Goal: Information Seeking & Learning: Learn about a topic

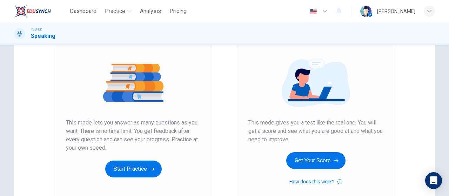
scroll to position [70, 0]
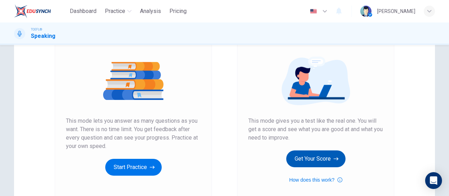
click at [319, 155] on button "Get Your Score" at bounding box center [315, 159] width 59 height 17
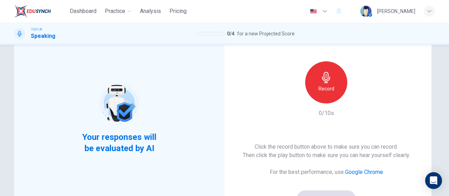
scroll to position [0, 0]
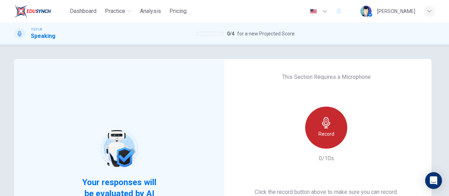
click at [319, 131] on h6 "Record" at bounding box center [327, 134] width 16 height 8
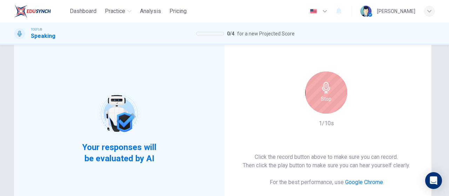
click at [328, 90] on icon "button" at bounding box center [326, 87] width 8 height 11
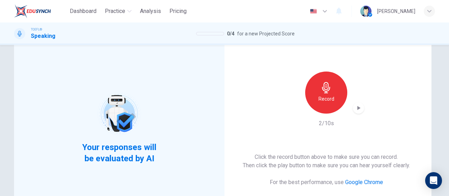
scroll to position [140, 0]
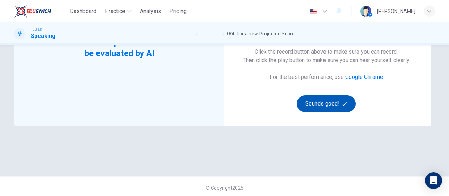
click at [324, 103] on button "Sounds good!" at bounding box center [326, 103] width 59 height 17
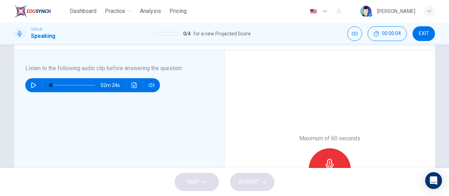
scroll to position [105, 0]
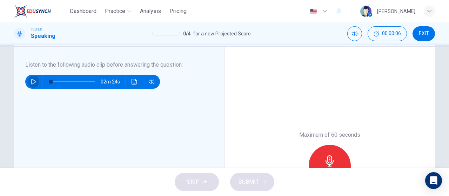
click at [31, 84] on icon "button" at bounding box center [33, 82] width 5 height 6
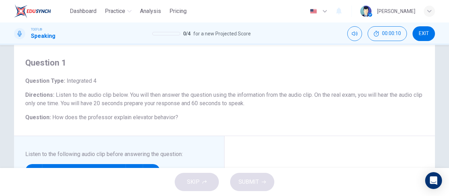
scroll to position [0, 0]
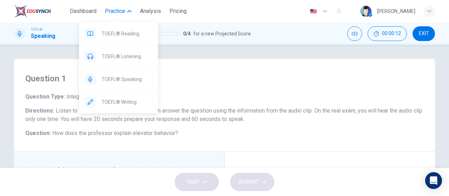
click at [128, 13] on icon "button" at bounding box center [129, 11] width 4 height 4
type input "4"
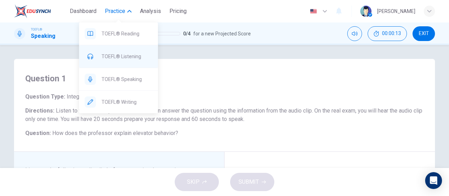
click at [129, 57] on span "TOEFL® Listening" at bounding box center [126, 56] width 51 height 8
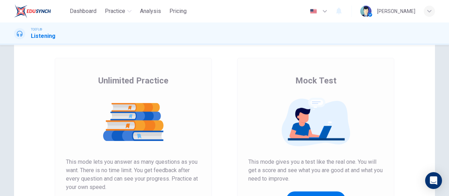
scroll to position [70, 0]
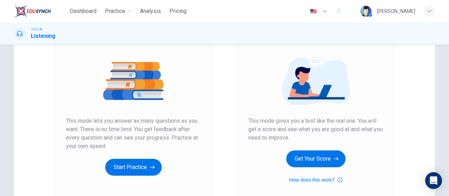
click at [326, 163] on button "Get Your Score" at bounding box center [315, 159] width 59 height 17
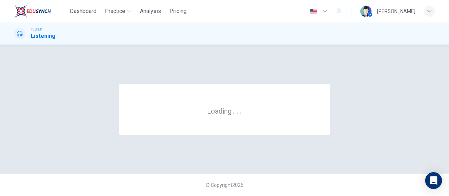
scroll to position [0, 0]
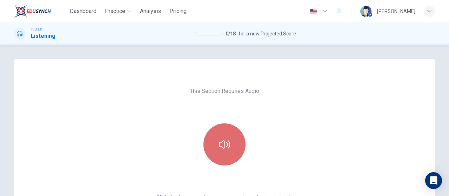
click at [232, 134] on button "button" at bounding box center [225, 145] width 42 height 42
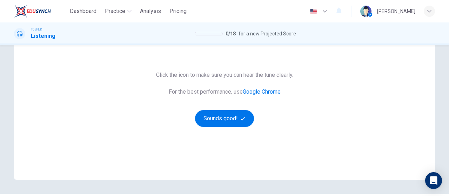
scroll to position [140, 0]
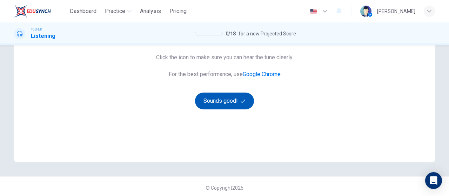
click at [214, 103] on button "Sounds good!" at bounding box center [224, 101] width 59 height 17
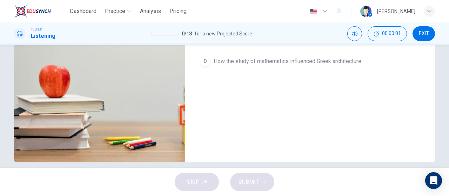
scroll to position [70, 0]
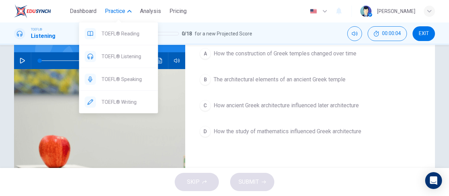
click at [127, 12] on button "Practice" at bounding box center [118, 11] width 32 height 13
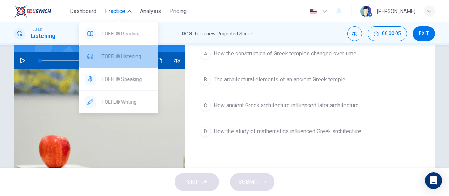
click at [131, 59] on span "TOEFL® Listening" at bounding box center [126, 56] width 51 height 8
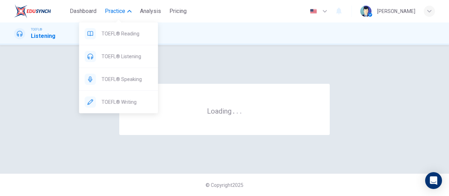
scroll to position [0, 0]
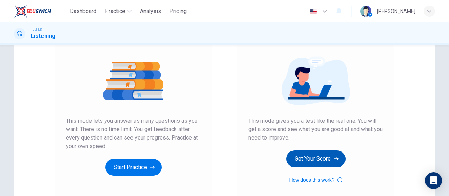
click at [308, 159] on button "Get Your Score" at bounding box center [315, 159] width 59 height 17
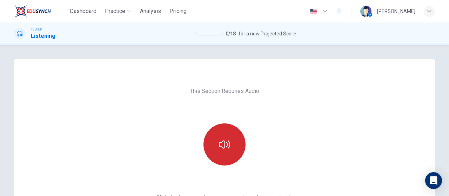
click at [235, 141] on button "button" at bounding box center [225, 145] width 42 height 42
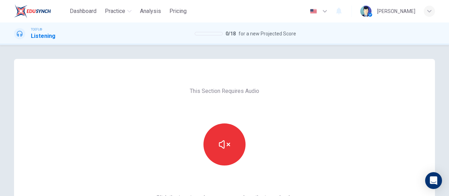
scroll to position [70, 0]
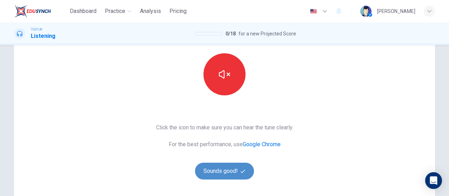
click at [235, 171] on button "Sounds good!" at bounding box center [224, 171] width 59 height 17
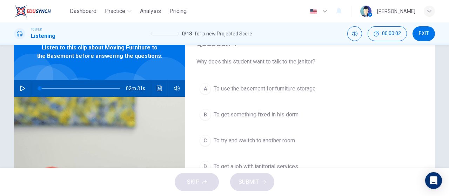
scroll to position [0, 0]
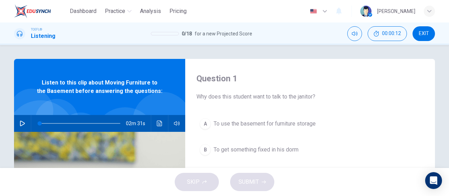
click at [20, 126] on icon "button" at bounding box center [23, 124] width 6 height 6
click at [17, 124] on button "button" at bounding box center [22, 123] width 11 height 17
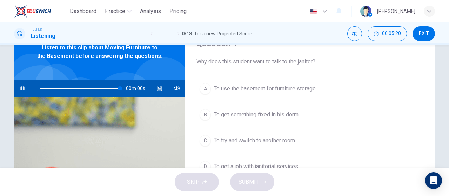
type input "0"
click at [273, 81] on button "A To use the basement for furniture storage" at bounding box center [311, 89] width 228 height 18
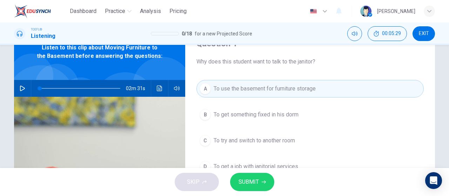
click at [256, 181] on span "SUBMIT" at bounding box center [249, 182] width 20 height 10
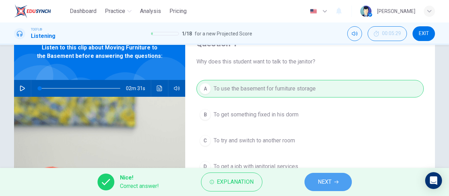
click at [322, 181] on span "NEXT" at bounding box center [325, 182] width 14 height 10
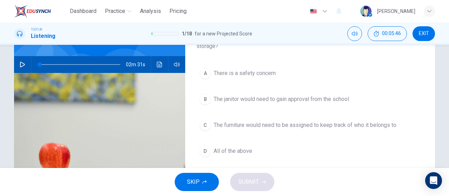
scroll to position [70, 0]
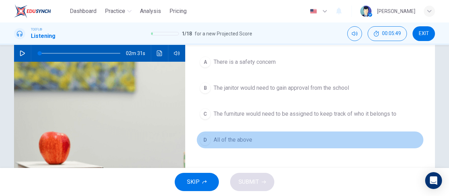
click at [311, 139] on button "D All of the above" at bounding box center [311, 140] width 228 height 18
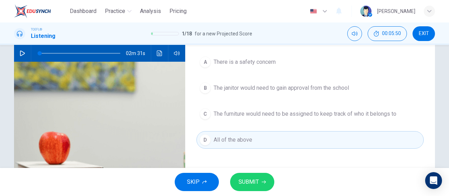
click at [256, 186] on span "SUBMIT" at bounding box center [249, 182] width 20 height 10
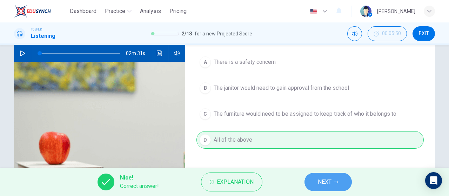
click at [320, 182] on span "NEXT" at bounding box center [325, 182] width 14 height 10
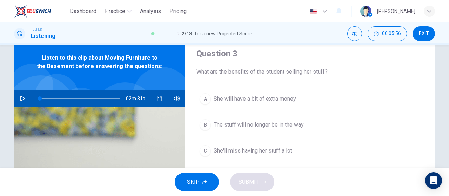
scroll to position [35, 0]
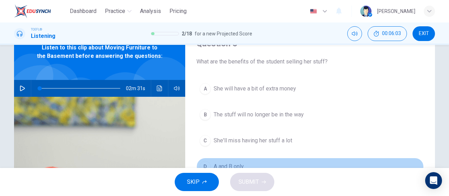
click at [221, 160] on button "D A and B only" at bounding box center [311, 167] width 228 height 18
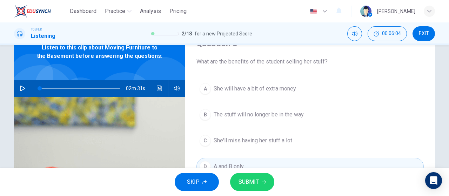
scroll to position [70, 0]
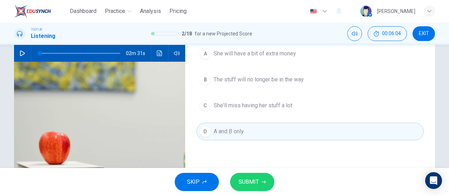
click at [255, 182] on span "SUBMIT" at bounding box center [249, 182] width 20 height 10
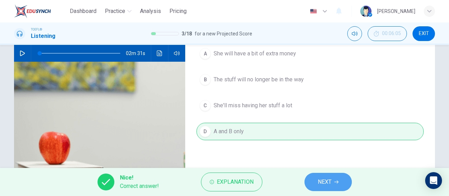
drag, startPoint x: 327, startPoint y: 182, endPoint x: 324, endPoint y: 174, distance: 7.7
click at [327, 182] on span "NEXT" at bounding box center [325, 182] width 14 height 10
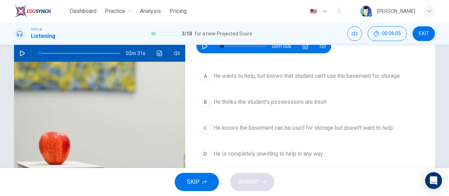
scroll to position [35, 0]
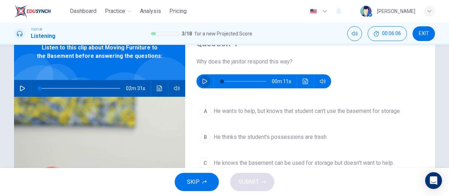
click at [205, 80] on icon "button" at bounding box center [205, 82] width 6 height 6
type input "0"
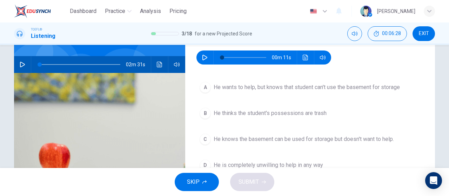
scroll to position [70, 0]
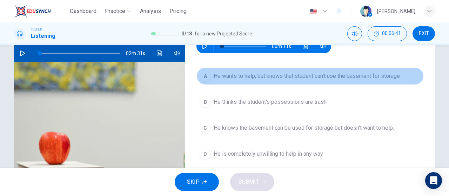
click at [291, 80] on span "He wants to help, but knows that student can't use the basement for storage" at bounding box center [307, 76] width 186 height 8
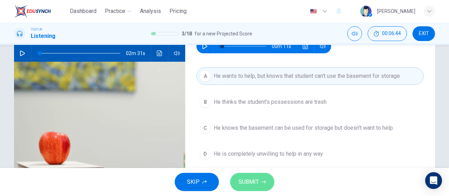
click at [256, 177] on button "SUBMIT" at bounding box center [252, 182] width 44 height 18
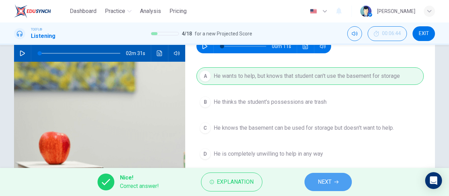
click at [334, 183] on button "NEXT" at bounding box center [328, 182] width 47 height 18
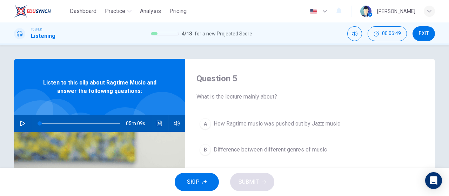
scroll to position [0, 0]
